Goal: Information Seeking & Learning: Learn about a topic

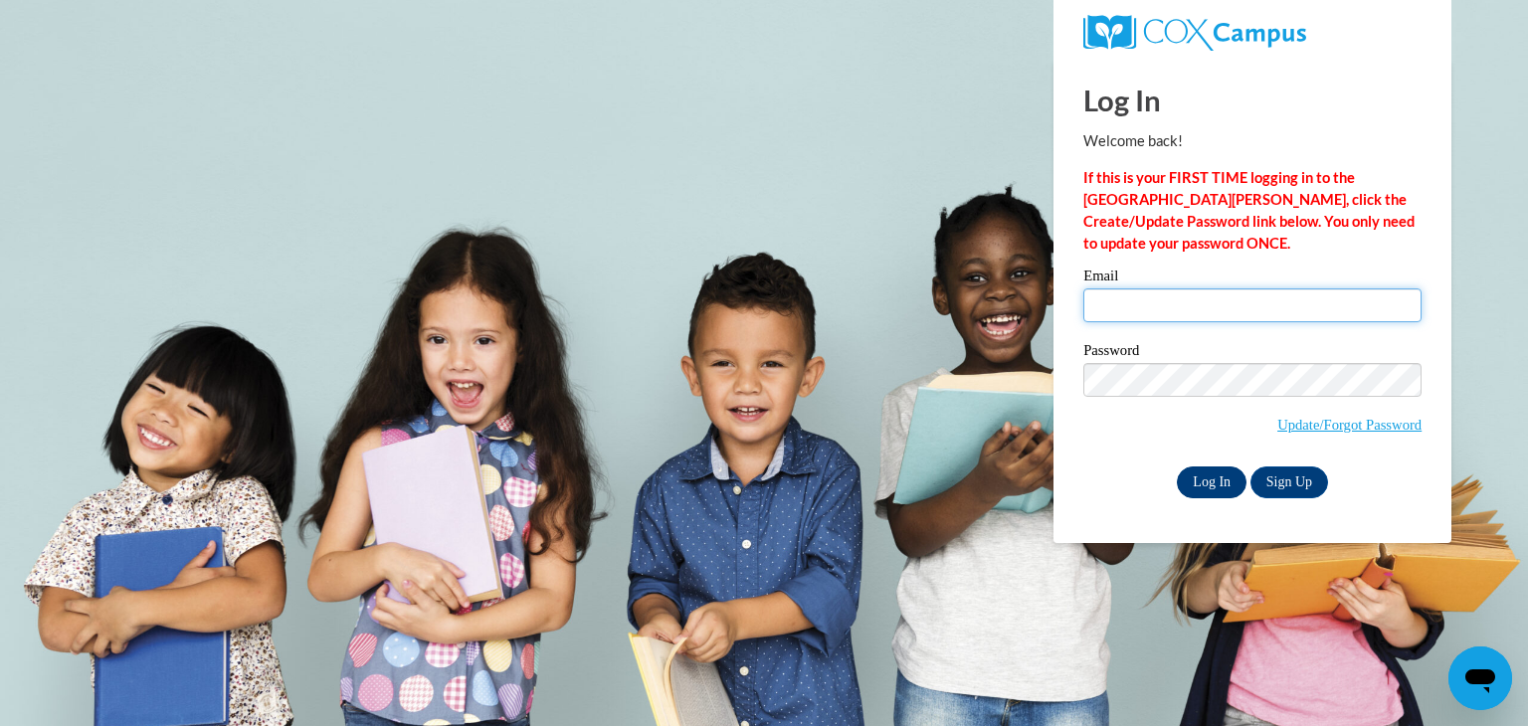
type input "sellerch@wauwatosa.k12.wi.us"
click at [1214, 484] on input "Log In" at bounding box center [1212, 483] width 70 height 32
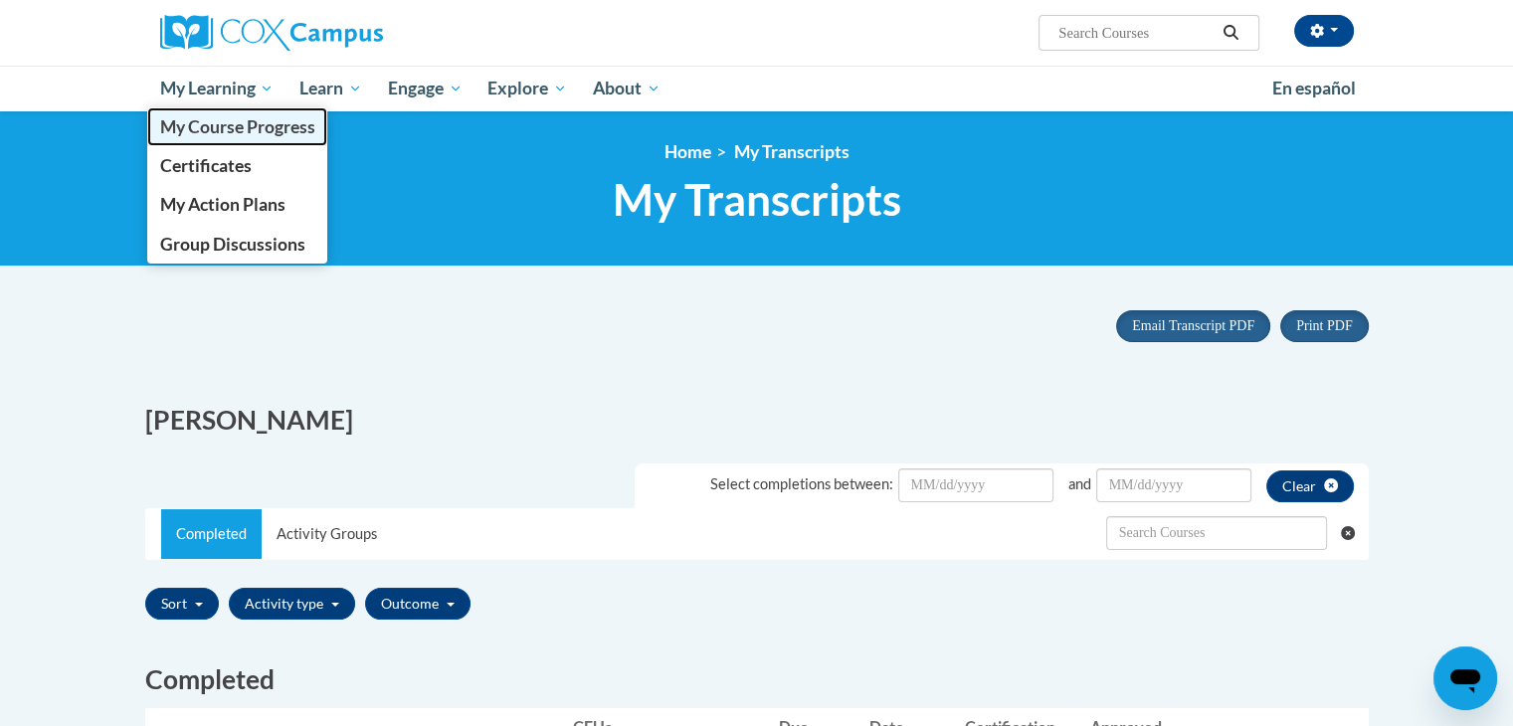
click at [222, 122] on span "My Course Progress" at bounding box center [236, 126] width 155 height 21
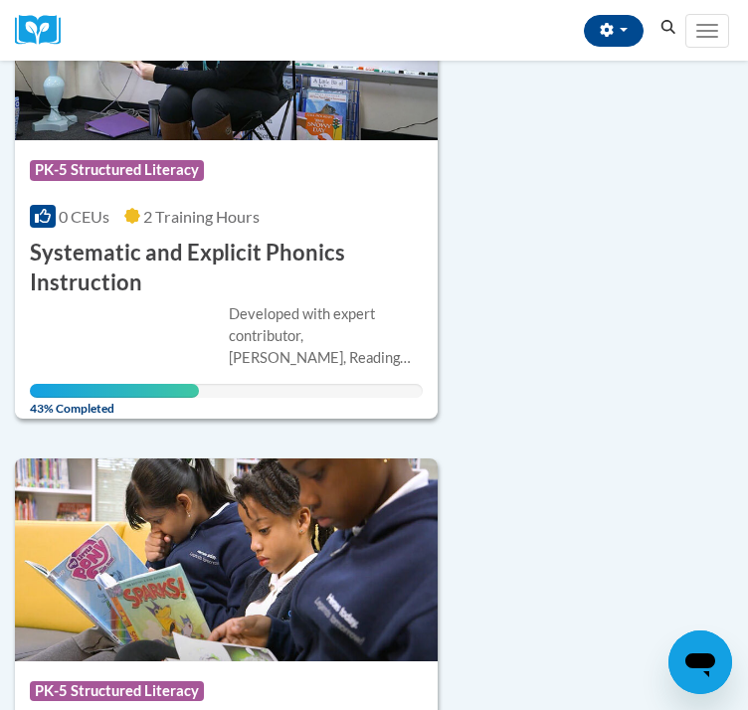
scroll to position [1374, 0]
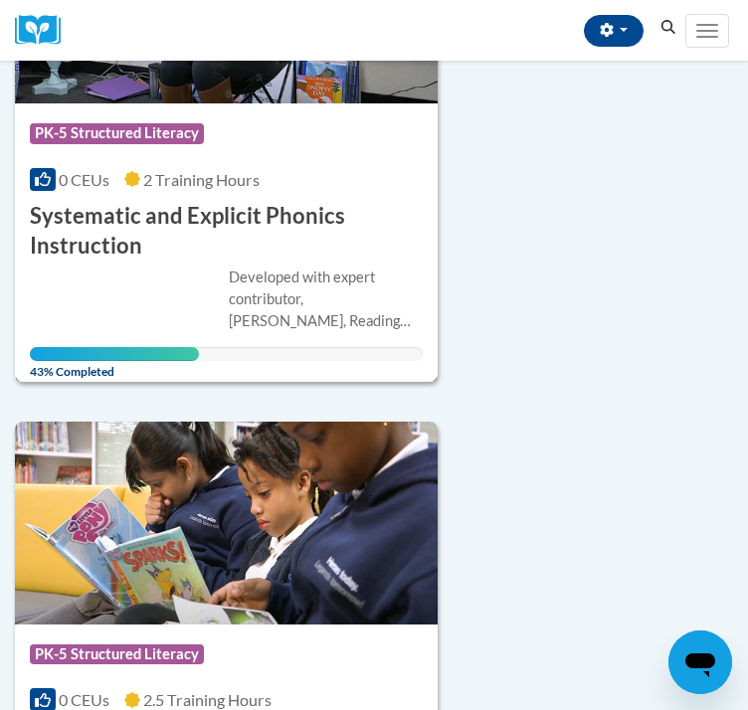
click at [99, 340] on div "Developed with expert contributor, [PERSON_NAME], Reading Teacher's Top Ten Too…" at bounding box center [226, 314] width 393 height 95
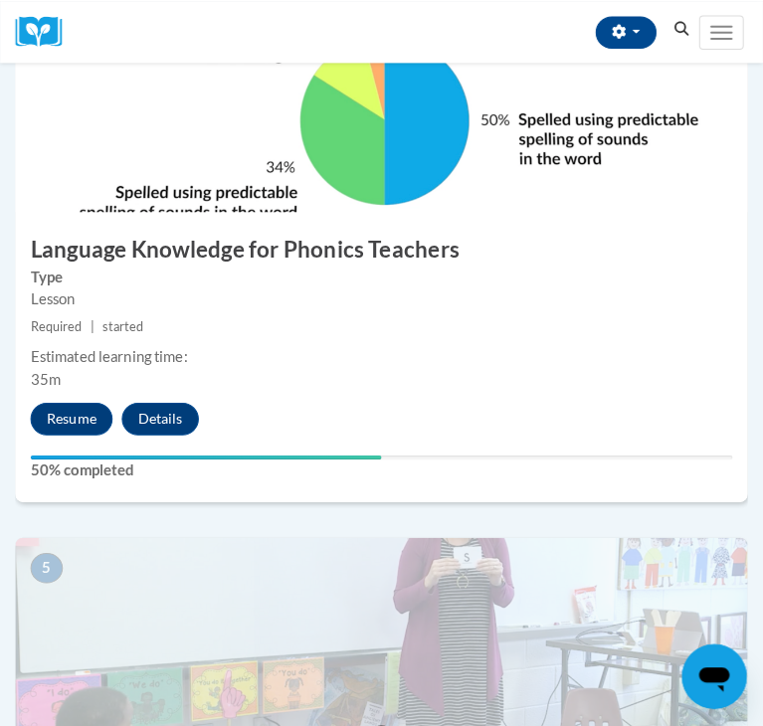
scroll to position [2112, 0]
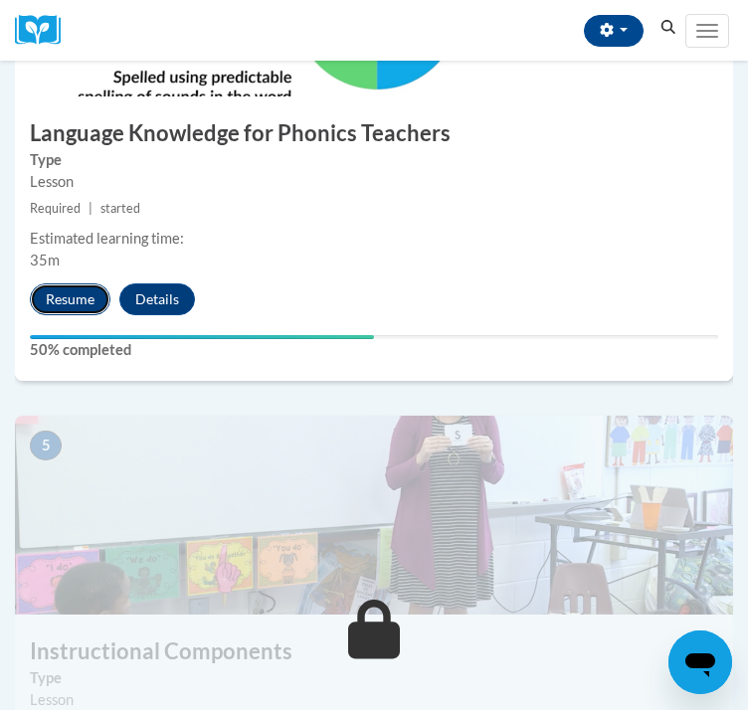
click at [79, 315] on button "Resume" at bounding box center [70, 300] width 81 height 32
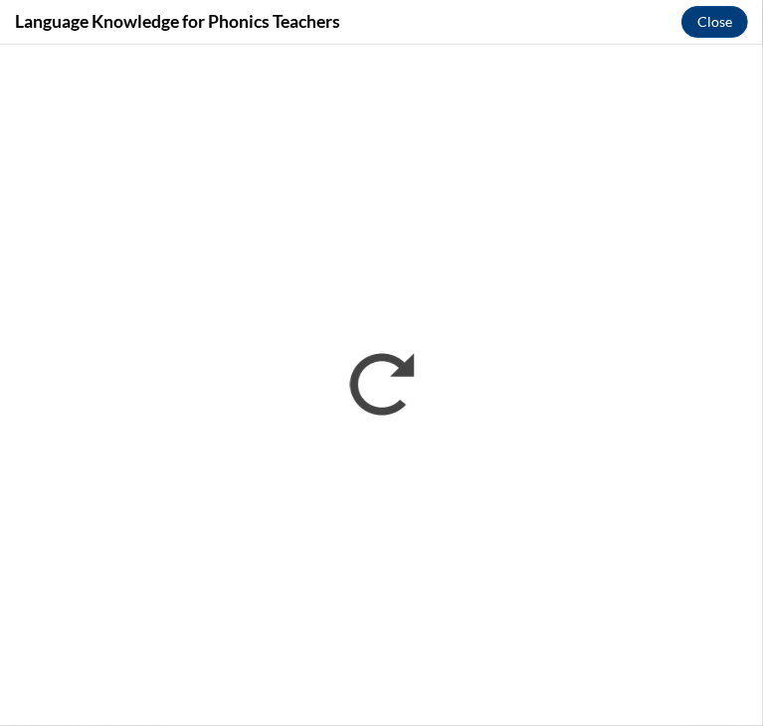
scroll to position [0, 0]
